Goal: Communication & Community: Ask a question

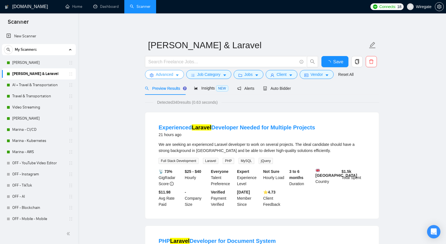
click at [156, 74] on span "Advanced" at bounding box center [164, 74] width 17 height 6
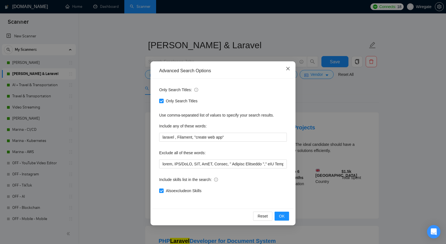
click at [290, 70] on icon "close" at bounding box center [288, 68] width 4 height 4
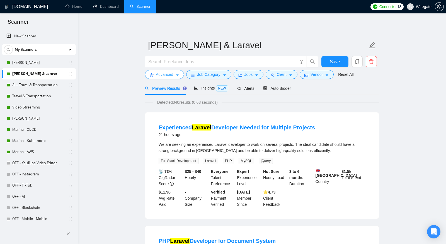
click at [169, 75] on span "Advanced" at bounding box center [164, 74] width 17 height 6
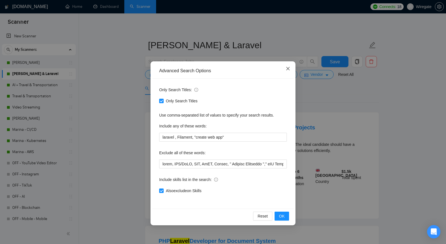
click at [289, 69] on icon "close" at bounding box center [288, 68] width 4 height 4
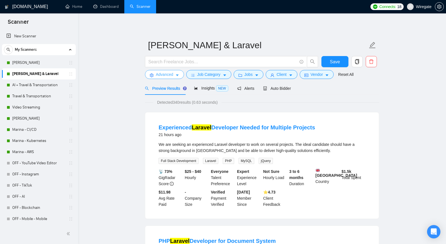
scroll to position [1, 0]
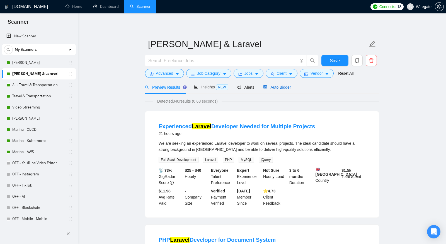
click at [272, 87] on span "Auto Bidder" at bounding box center [277, 87] width 28 height 4
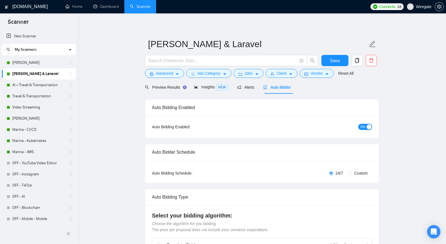
checkbox input "true"
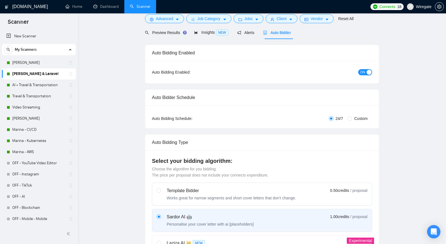
scroll to position [87, 0]
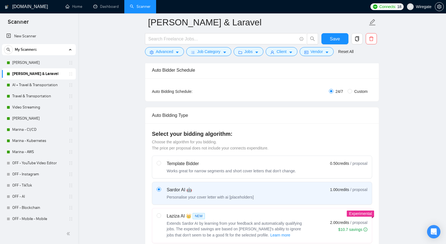
click at [391, 5] on span "Connects:" at bounding box center [387, 7] width 17 height 6
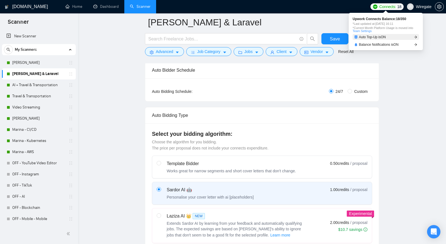
click at [386, 38] on span "Auto Top-Up is ON" at bounding box center [372, 36] width 27 height 3
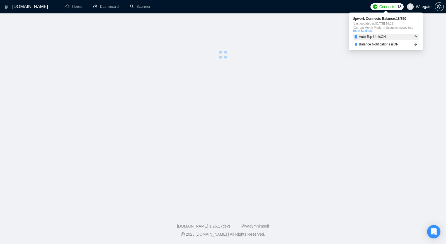
click at [375, 38] on span "Auto Top-Up is ON" at bounding box center [372, 36] width 27 height 3
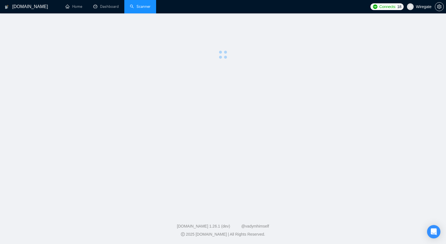
click at [130, 6] on link "Scanner" at bounding box center [140, 6] width 21 height 5
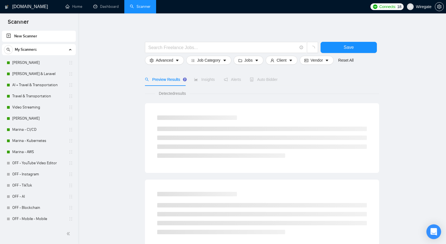
click at [433, 230] on icon "Open Intercom Messenger" at bounding box center [433, 231] width 6 height 7
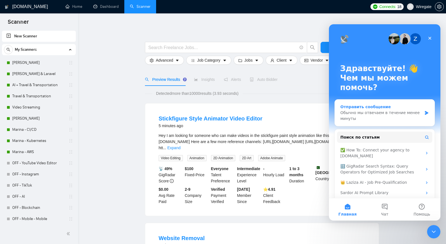
click at [388, 110] on div "Обычно мы отвечаем в течение менее минуты" at bounding box center [381, 116] width 82 height 12
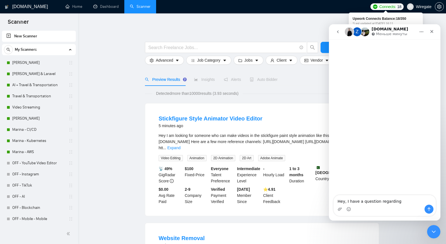
click at [388, 7] on span "Connects:" at bounding box center [387, 7] width 17 height 6
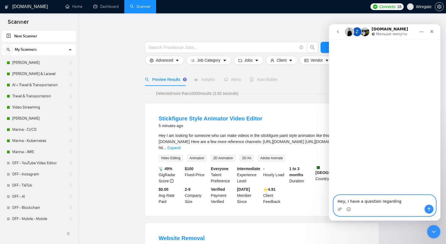
click at [407, 202] on textarea "Hey, I have a question regarding" at bounding box center [385, 199] width 102 height 9
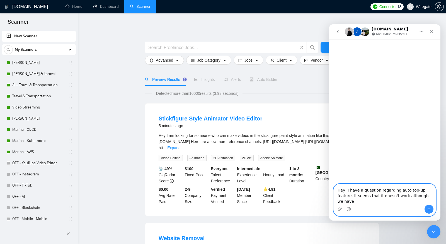
click at [423, 203] on textarea "Hey, I have a question regarding auto top-up feature. It seems that it doesn't …" at bounding box center [385, 194] width 102 height 21
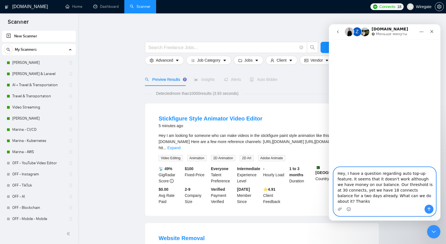
click at [377, 191] on textarea "Hey, I have a question regarding auto top-up feature. It seems that it doesn't …" at bounding box center [385, 185] width 102 height 37
type textarea "Hey, I have a question regarding auto top-up feature. It seems that it doesn't …"
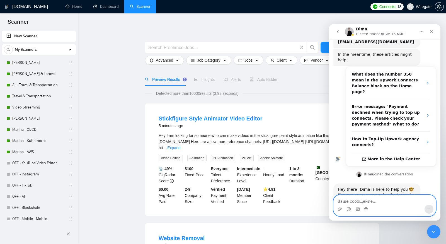
scroll to position [82, 0]
click at [420, 202] on icon "Add reaction" at bounding box center [419, 204] width 4 height 4
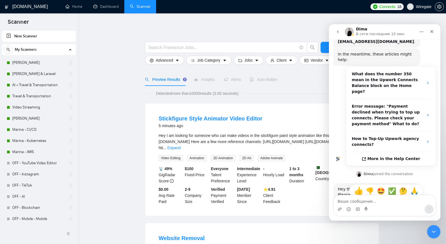
click at [358, 187] on span "👍" at bounding box center [358, 191] width 8 height 8
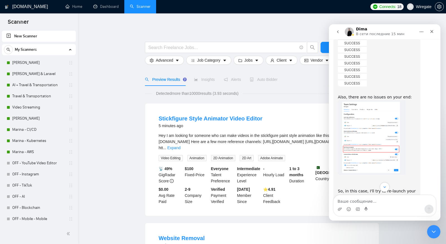
scroll to position [417, 0]
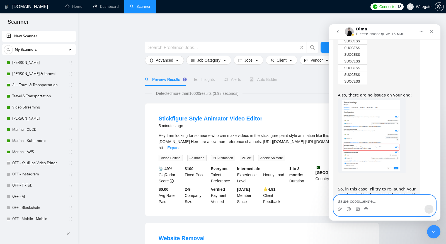
click at [384, 203] on textarea "Ваше сообщение..." at bounding box center [385, 199] width 102 height 9
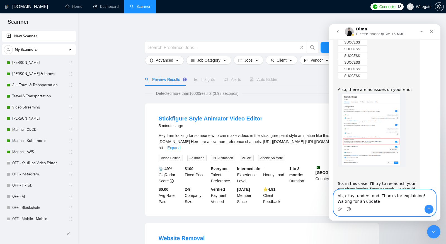
click at [348, 210] on circle "Средство выбора эмодзи" at bounding box center [349, 209] width 4 height 4
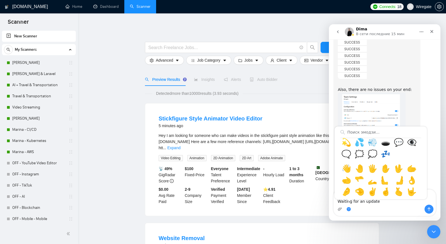
scroll to position [332, 0]
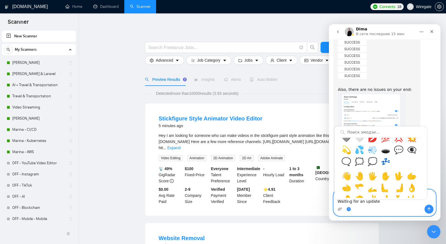
type textarea "Ah, okay, understood. Thanks for explaining! Waiting for an update 🙌"
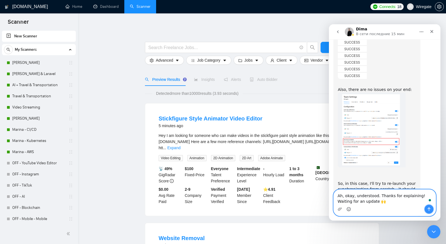
click at [432, 212] on button "Отправить сообщение…" at bounding box center [429, 209] width 9 height 9
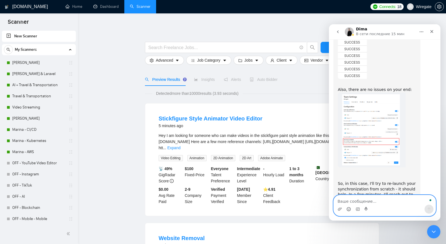
scroll to position [439, 0]
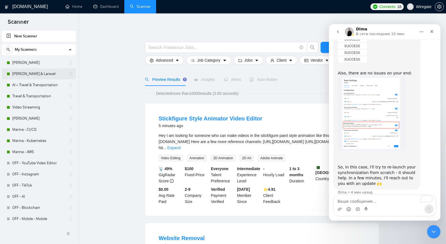
click at [45, 75] on link "[PERSON_NAME] & Laravel" at bounding box center [38, 73] width 53 height 11
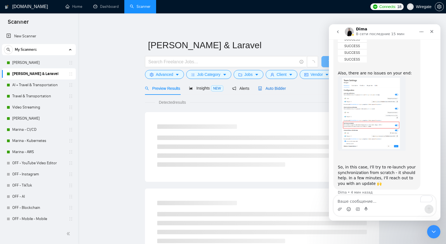
click at [277, 90] on div "Auto Bidder" at bounding box center [272, 88] width 28 height 6
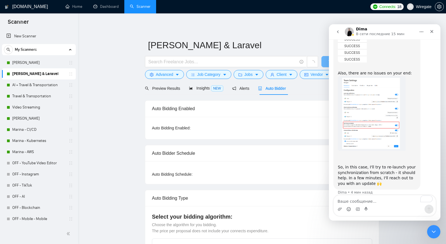
checkbox input "true"
click at [169, 75] on span "Advanced" at bounding box center [164, 74] width 17 height 6
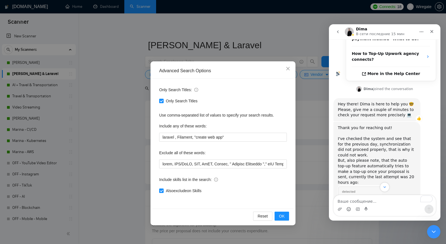
scroll to position [514, 0]
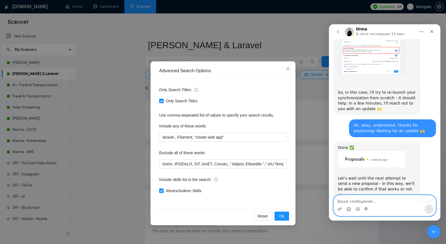
click at [376, 201] on textarea "To enrich screen reader interactions, please activate Accessibility in Grammarl…" at bounding box center [385, 199] width 102 height 9
type textarea "Sure, will do. Thanks!"
click at [429, 210] on icon "Отправить сообщение…" at bounding box center [429, 209] width 3 height 4
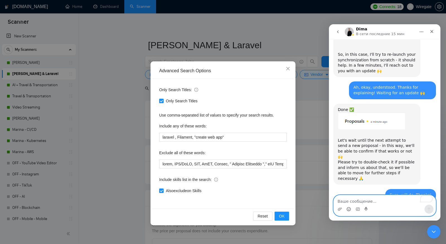
scroll to position [558, 0]
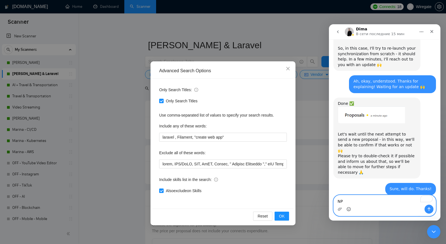
type textarea "N"
click at [350, 207] on icon "Средство выбора эмодзи" at bounding box center [349, 209] width 4 height 4
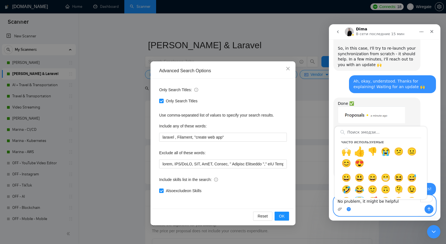
type textarea "No problem, it might be helpful 👍"
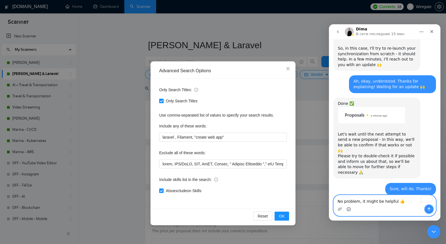
click at [430, 211] on icon "Отправить сообщение…" at bounding box center [429, 209] width 4 height 4
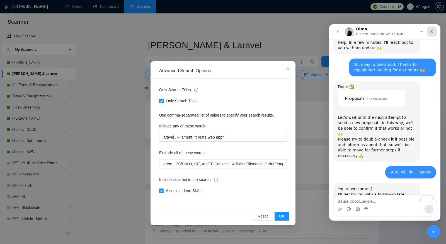
click at [431, 31] on icon "Закрыть" at bounding box center [432, 31] width 4 height 4
